Goal: Transaction & Acquisition: Purchase product/service

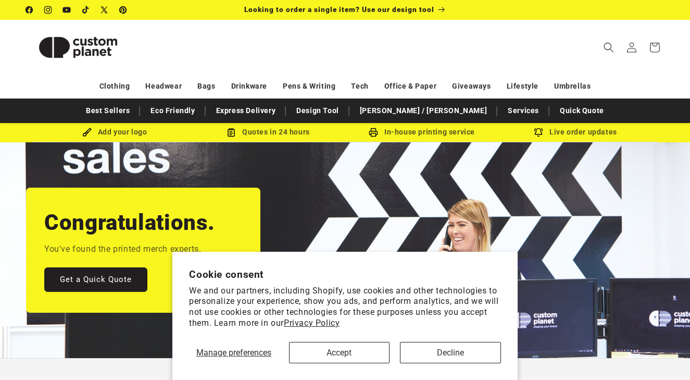
click at [341, 352] on button "Accept" at bounding box center [339, 352] width 101 height 21
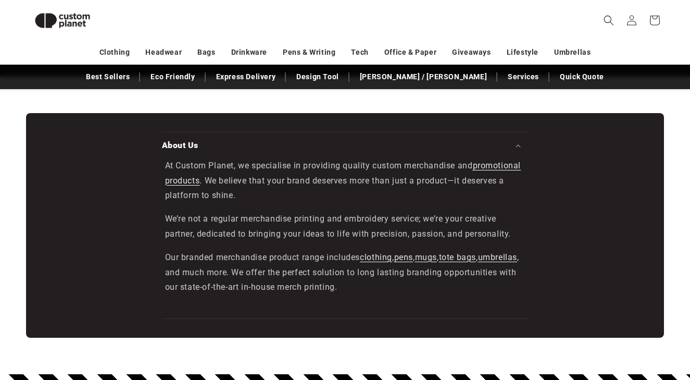
scroll to position [1300, 0]
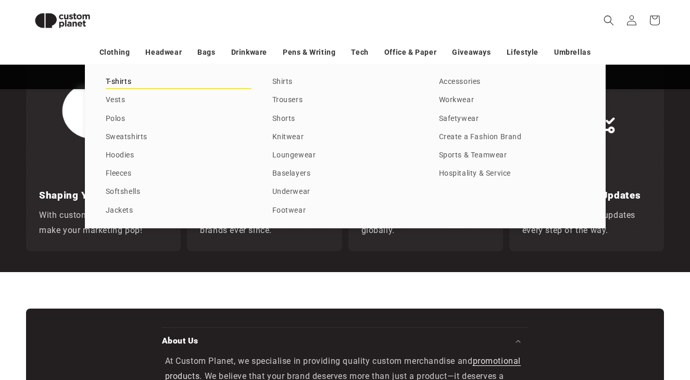
click at [121, 80] on link "T-shirts" at bounding box center [179, 82] width 146 height 14
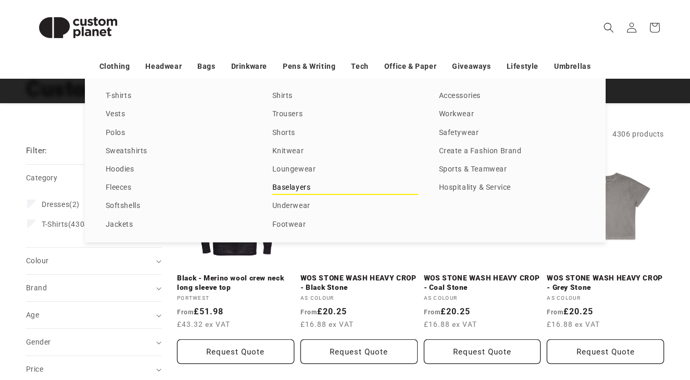
scroll to position [80, 0]
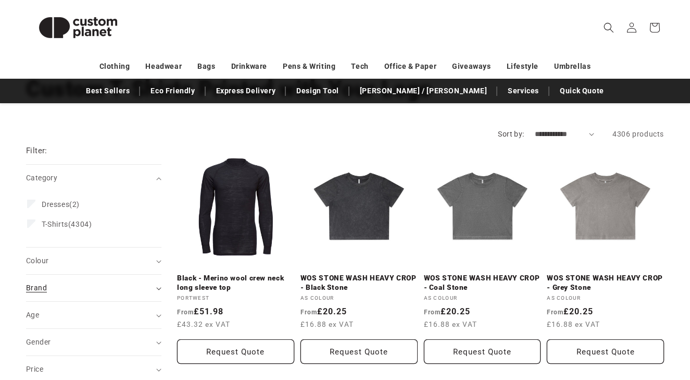
click at [151, 283] on div "Brand (0)" at bounding box center [89, 287] width 127 height 11
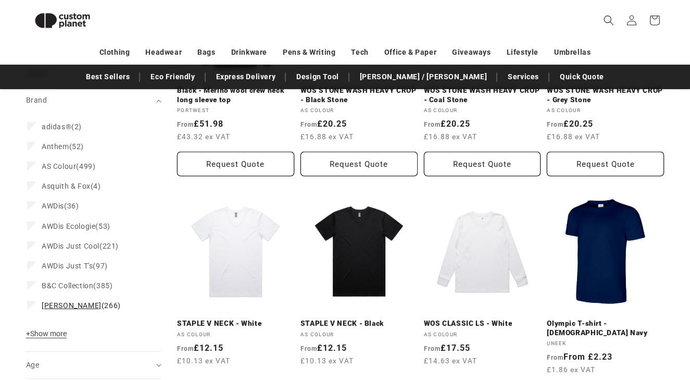
scroll to position [254, 0]
click at [57, 334] on span "+ Show more" at bounding box center [46, 333] width 41 height 8
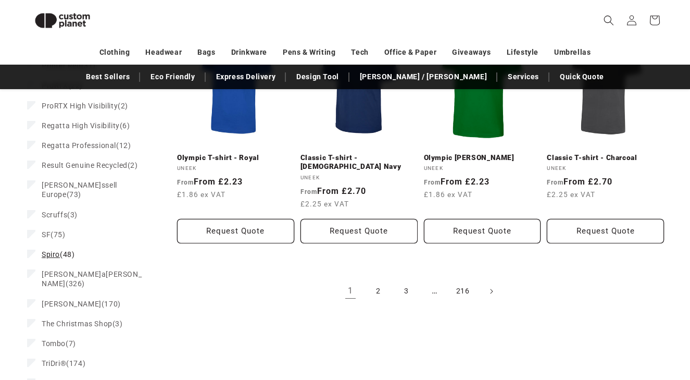
scroll to position [1105, 0]
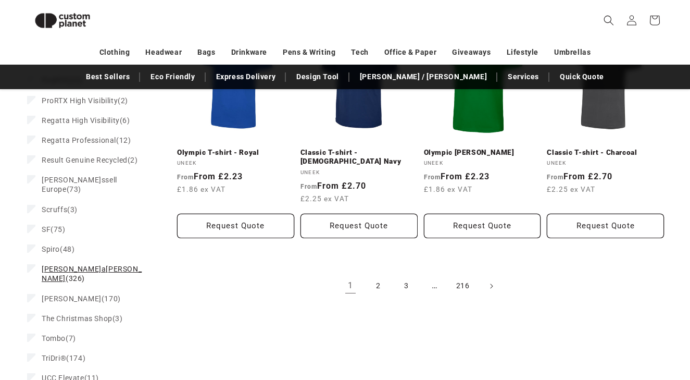
click at [71, 265] on span "[PERSON_NAME]a[PERSON_NAME]" at bounding box center [92, 274] width 100 height 18
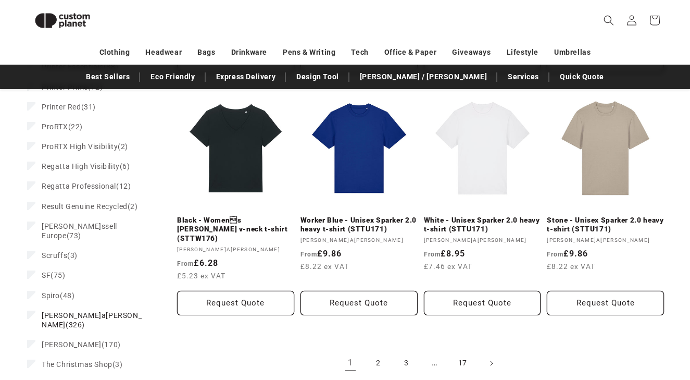
scroll to position [1093, 0]
click at [377, 351] on link "2" at bounding box center [378, 362] width 23 height 23
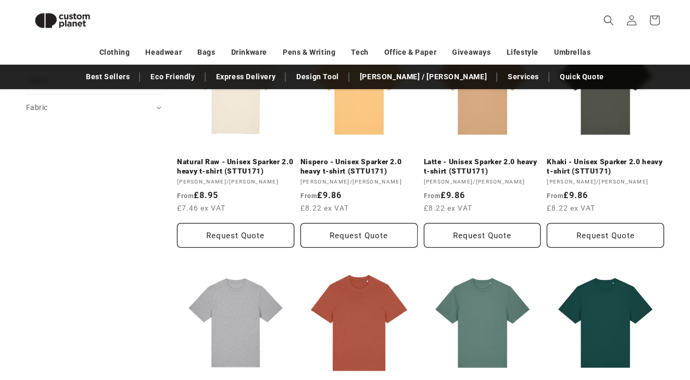
scroll to position [183, 0]
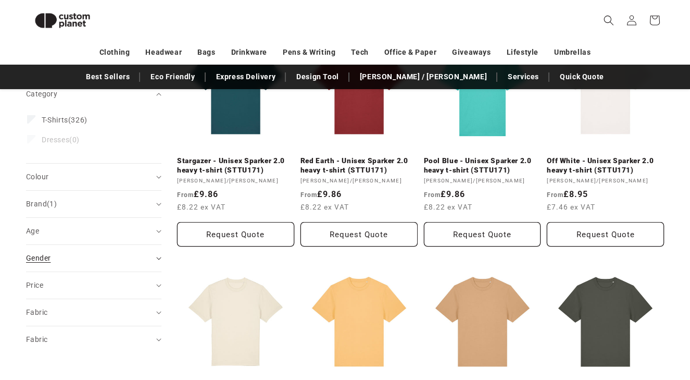
click at [137, 253] on div "Gender (0)" at bounding box center [89, 258] width 127 height 11
click at [39, 317] on label "Unisex (240) Unisex (240 products)" at bounding box center [90, 324] width 127 height 20
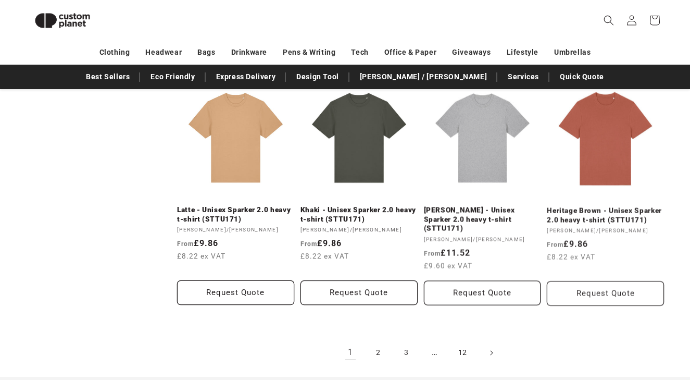
scroll to position [1113, 0]
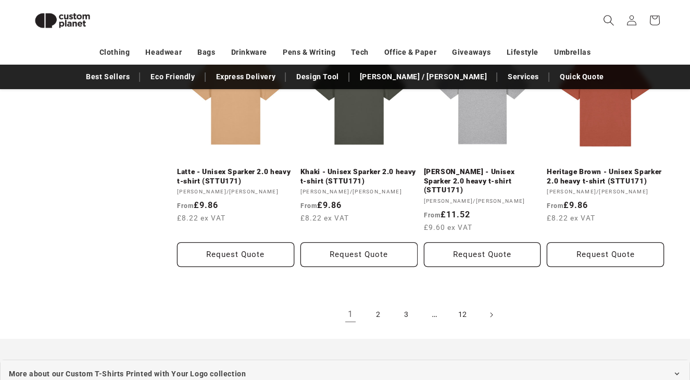
click at [599, 17] on span "Search" at bounding box center [609, 20] width 23 height 23
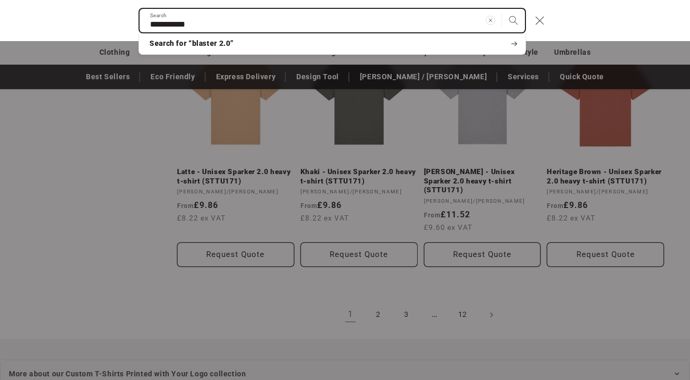
type input "**********"
click at [514, 20] on button "Search" at bounding box center [513, 20] width 23 height 23
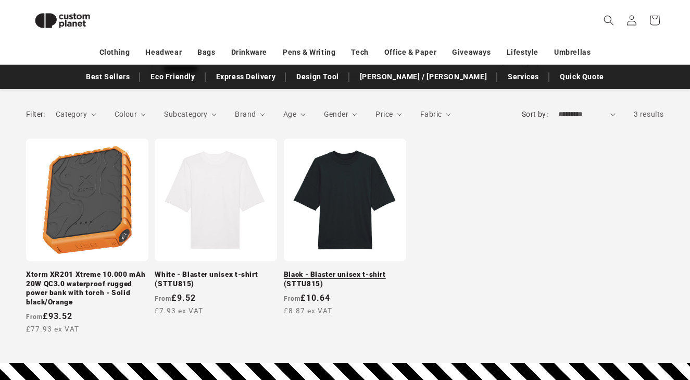
scroll to position [138, 0]
